Goal: Task Accomplishment & Management: Use online tool/utility

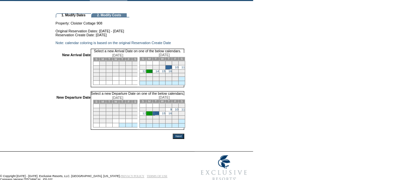
scroll to position [45, 0]
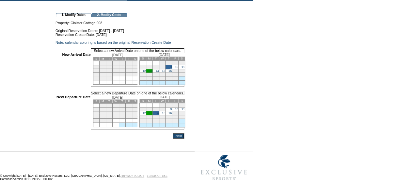
click at [184, 138] on input "Next" at bounding box center [178, 135] width 11 height 5
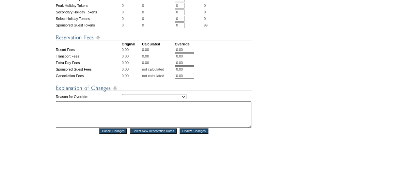
scroll to position [277, 0]
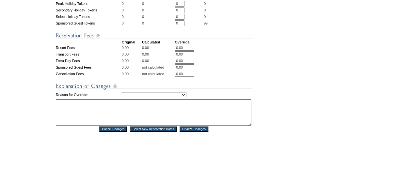
click at [173, 97] on select "Creating Continuous Stay Days Rebooked After Cancellation Editing Occupant Expe…" at bounding box center [154, 94] width 65 height 5
select select "1044"
click at [122, 97] on select "Creating Continuous Stay Days Rebooked After Cancellation Editing Occupant Expe…" at bounding box center [154, 94] width 65 height 5
click at [105, 122] on textarea at bounding box center [153, 112] width 195 height 26
type textarea "AS"
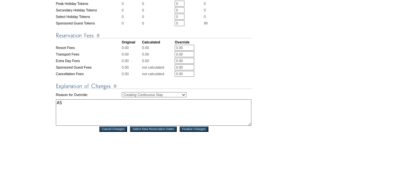
click at [189, 132] on input "Finalize Changes" at bounding box center [193, 128] width 29 height 5
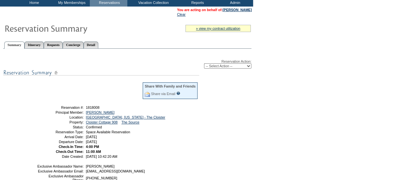
scroll to position [46, 0]
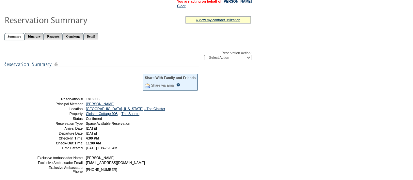
click at [241, 59] on select "-- Select Action -- Modify Reservation Dates Modify Reservation Cost Modify Occ…" at bounding box center [227, 57] width 47 height 5
select select "ChangeDates"
click at [204, 55] on select "-- Select Action -- Modify Reservation Dates Modify Reservation Cost Modify Occ…" at bounding box center [227, 57] width 47 height 5
